Goal: Transaction & Acquisition: Purchase product/service

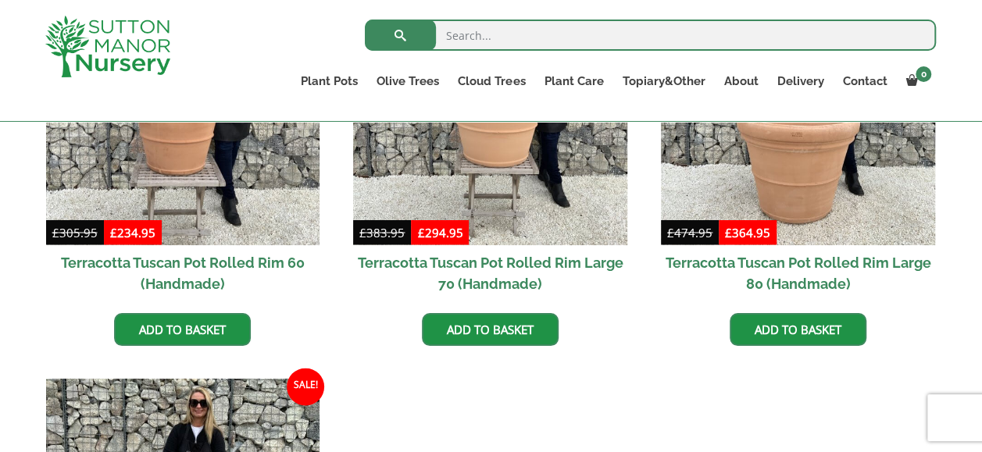
scroll to position [1249, 0]
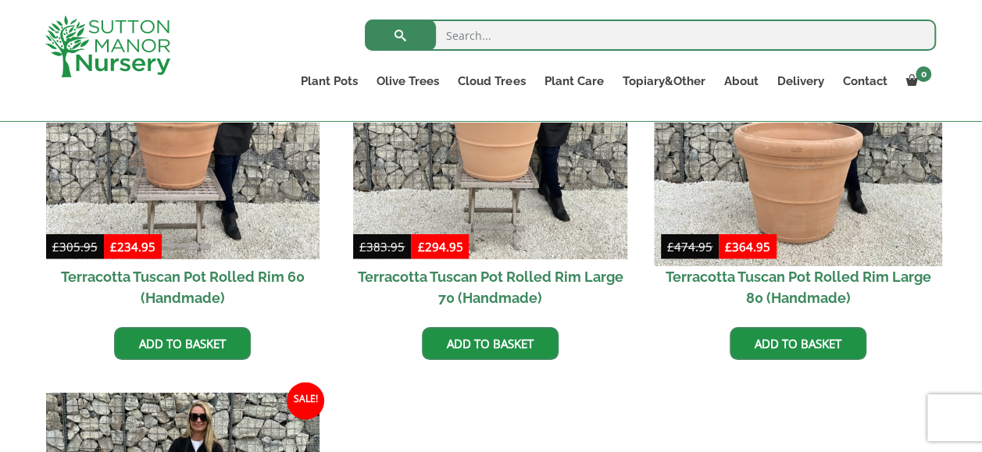
click at [832, 203] on img at bounding box center [797, 122] width 287 height 287
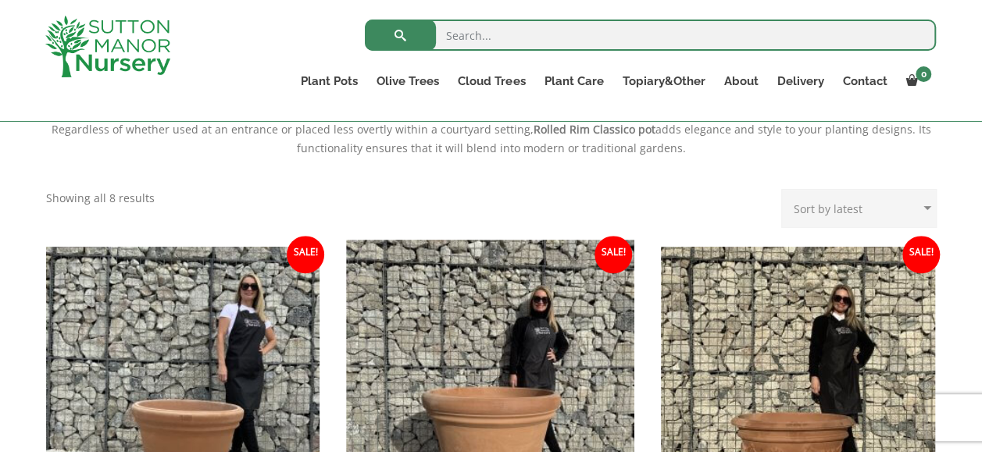
scroll to position [781, 0]
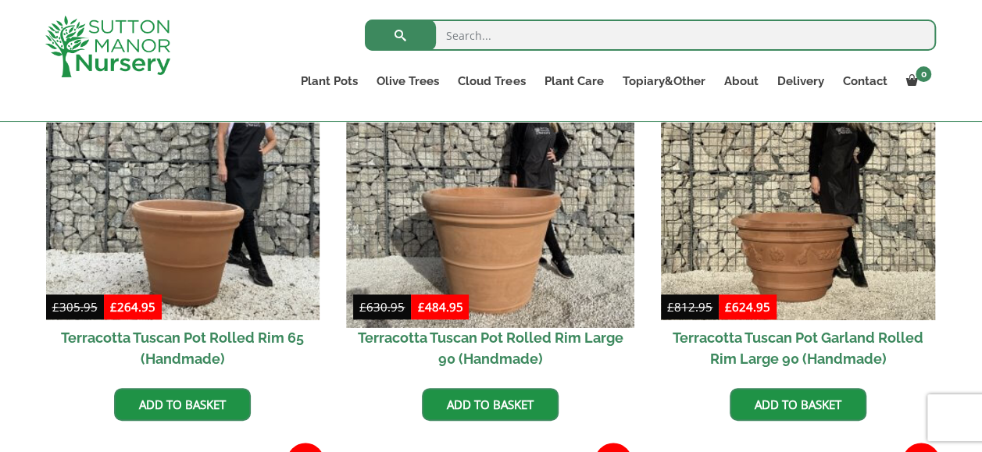
click at [453, 217] on img at bounding box center [490, 183] width 287 height 287
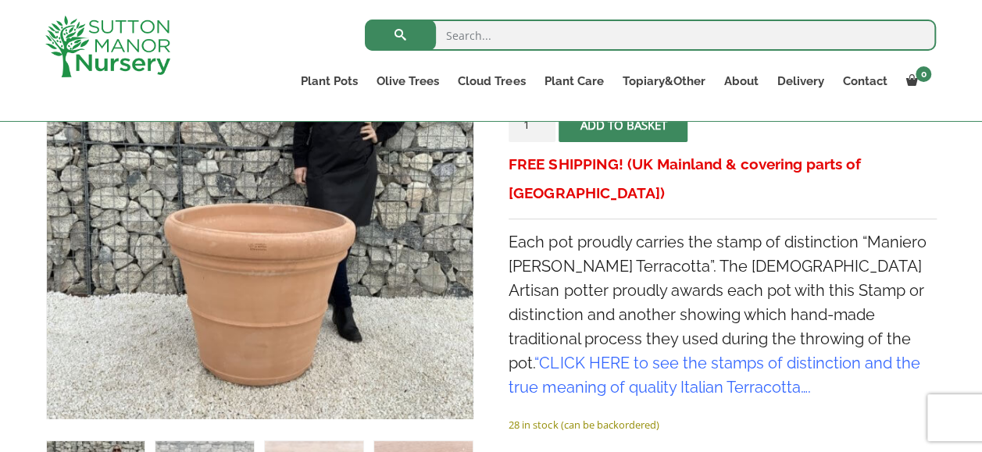
scroll to position [469, 0]
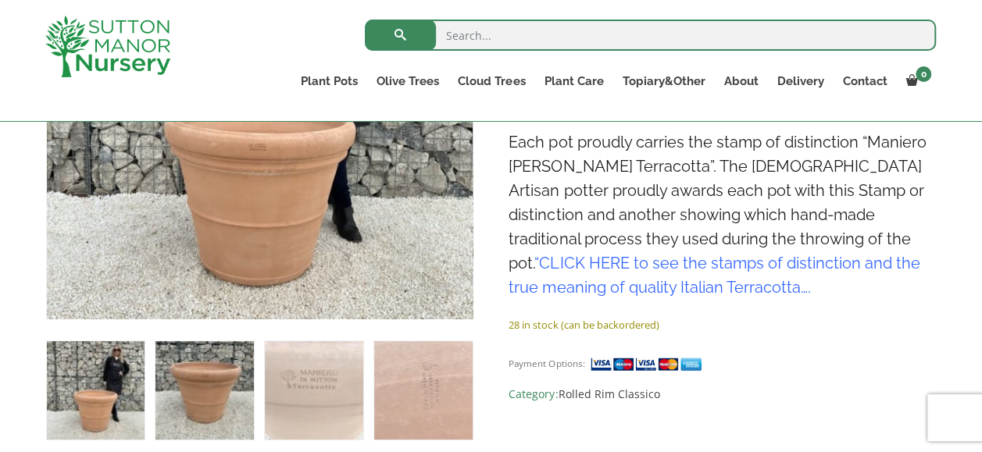
click at [219, 383] on img at bounding box center [204, 390] width 98 height 98
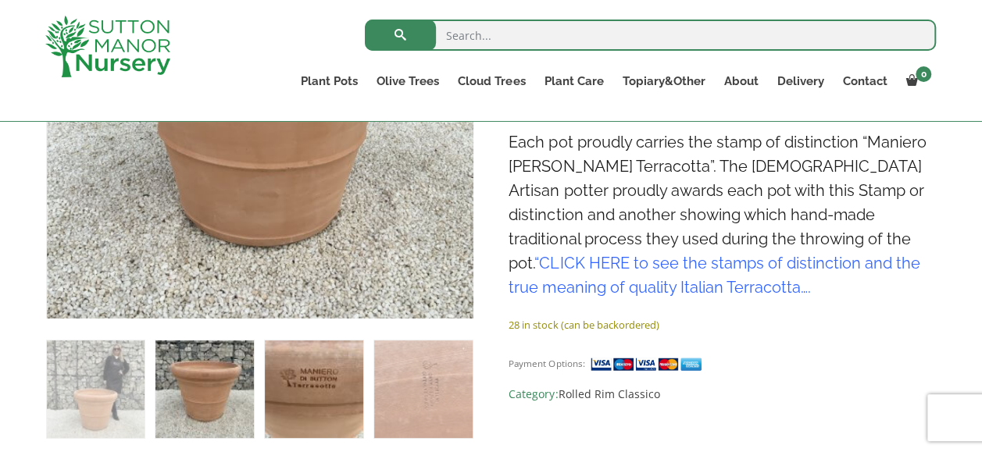
click at [343, 385] on img at bounding box center [314, 389] width 98 height 98
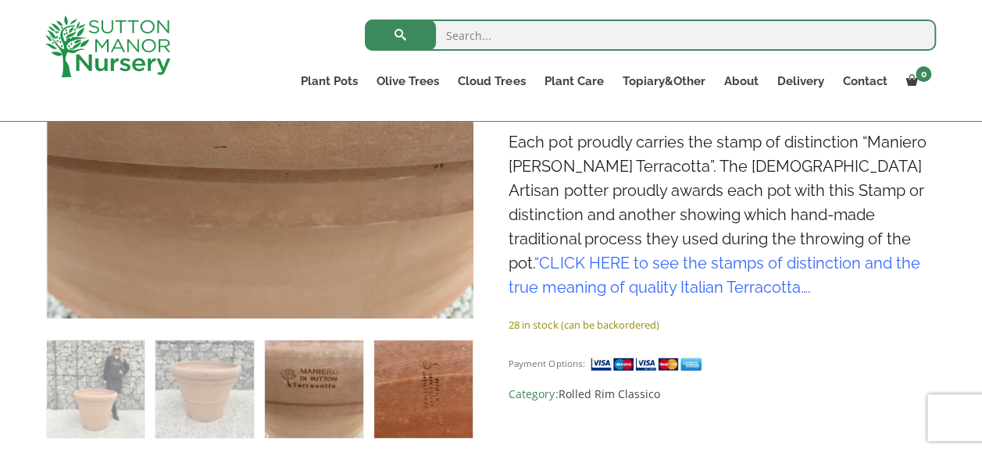
click at [412, 385] on img at bounding box center [423, 389] width 98 height 98
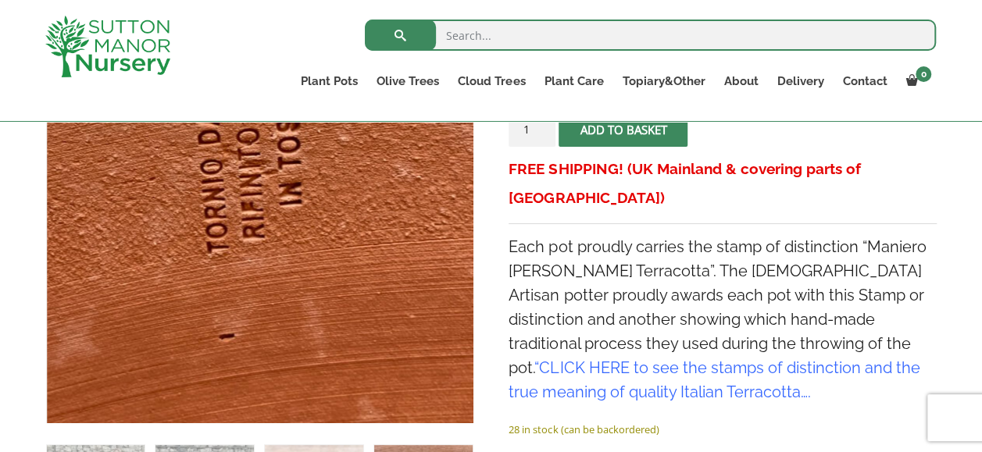
scroll to position [390, 0]
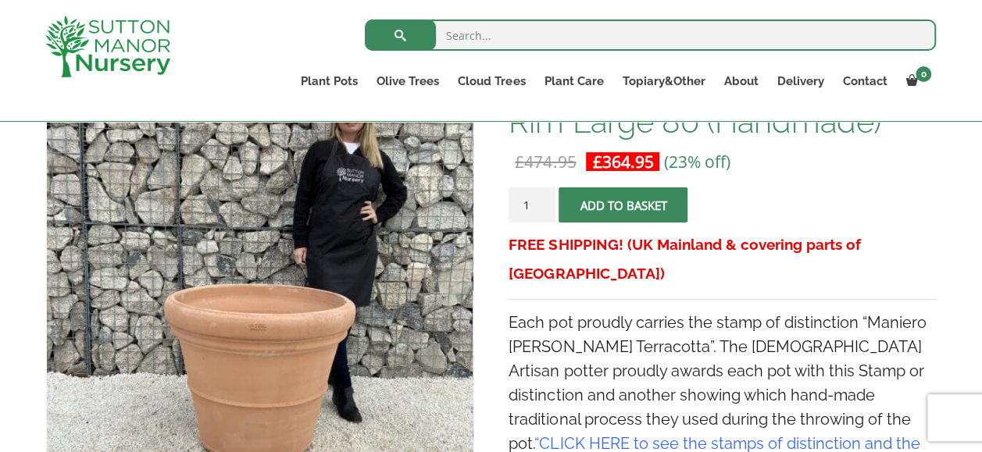
scroll to position [312, 0]
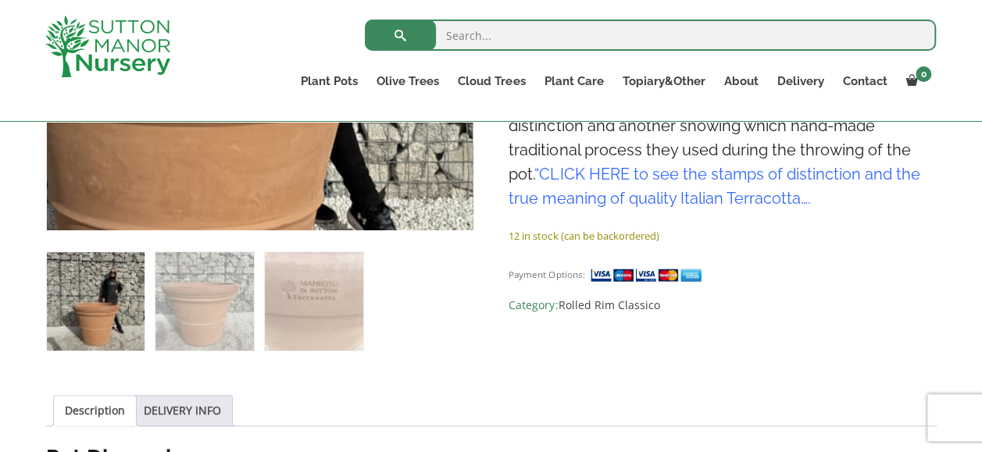
scroll to position [625, 0]
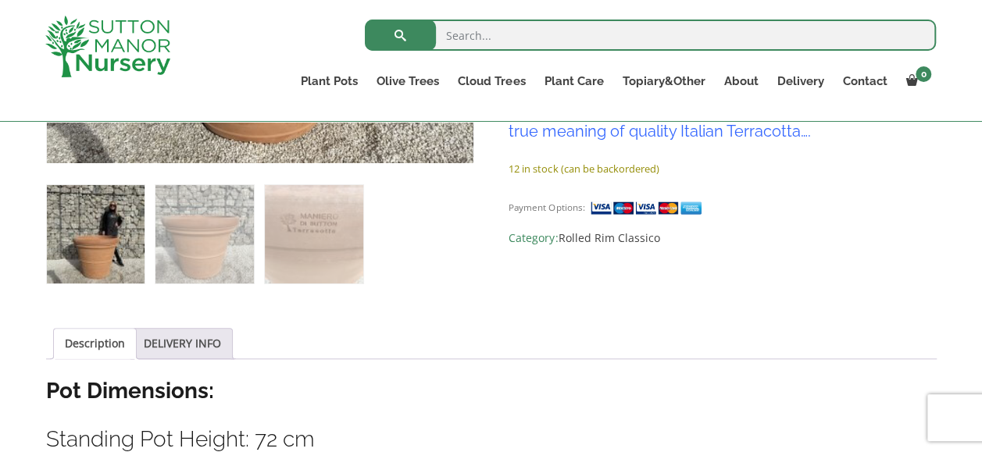
click at [117, 244] on img at bounding box center [96, 234] width 98 height 98
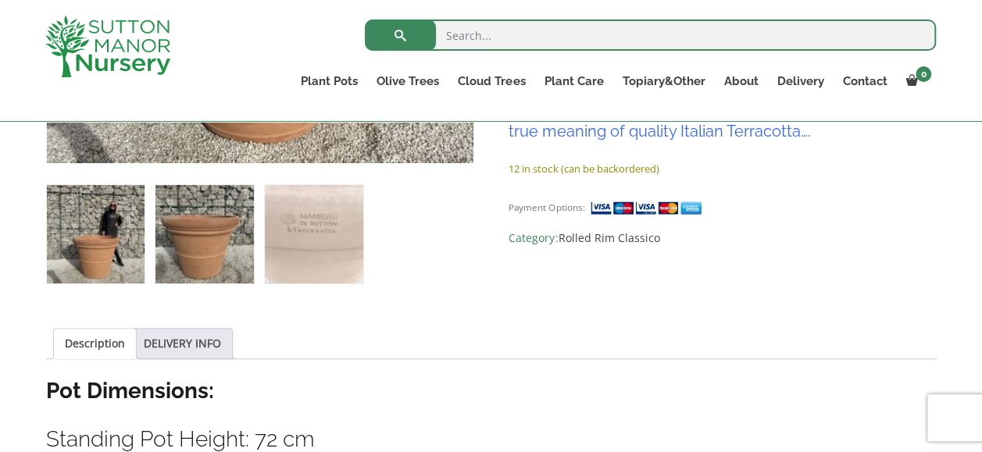
click at [201, 242] on img at bounding box center [204, 234] width 98 height 98
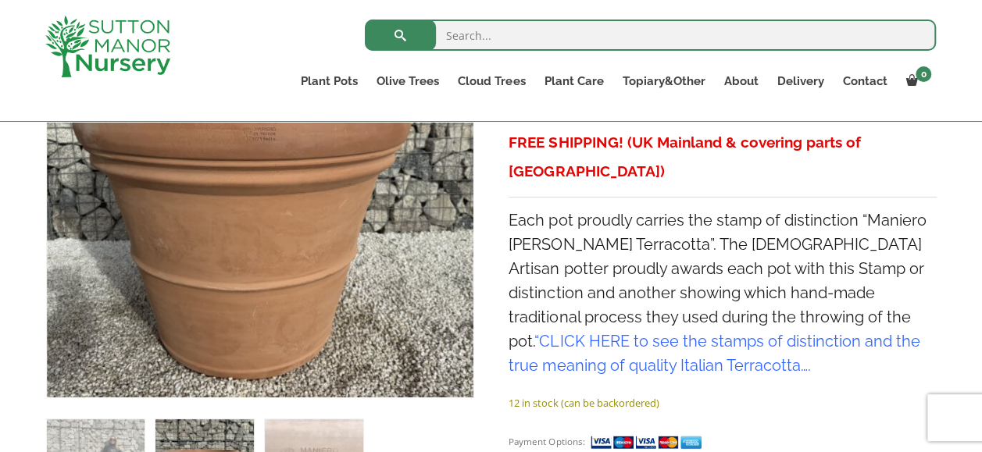
scroll to position [312, 0]
